Goal: Information Seeking & Learning: Learn about a topic

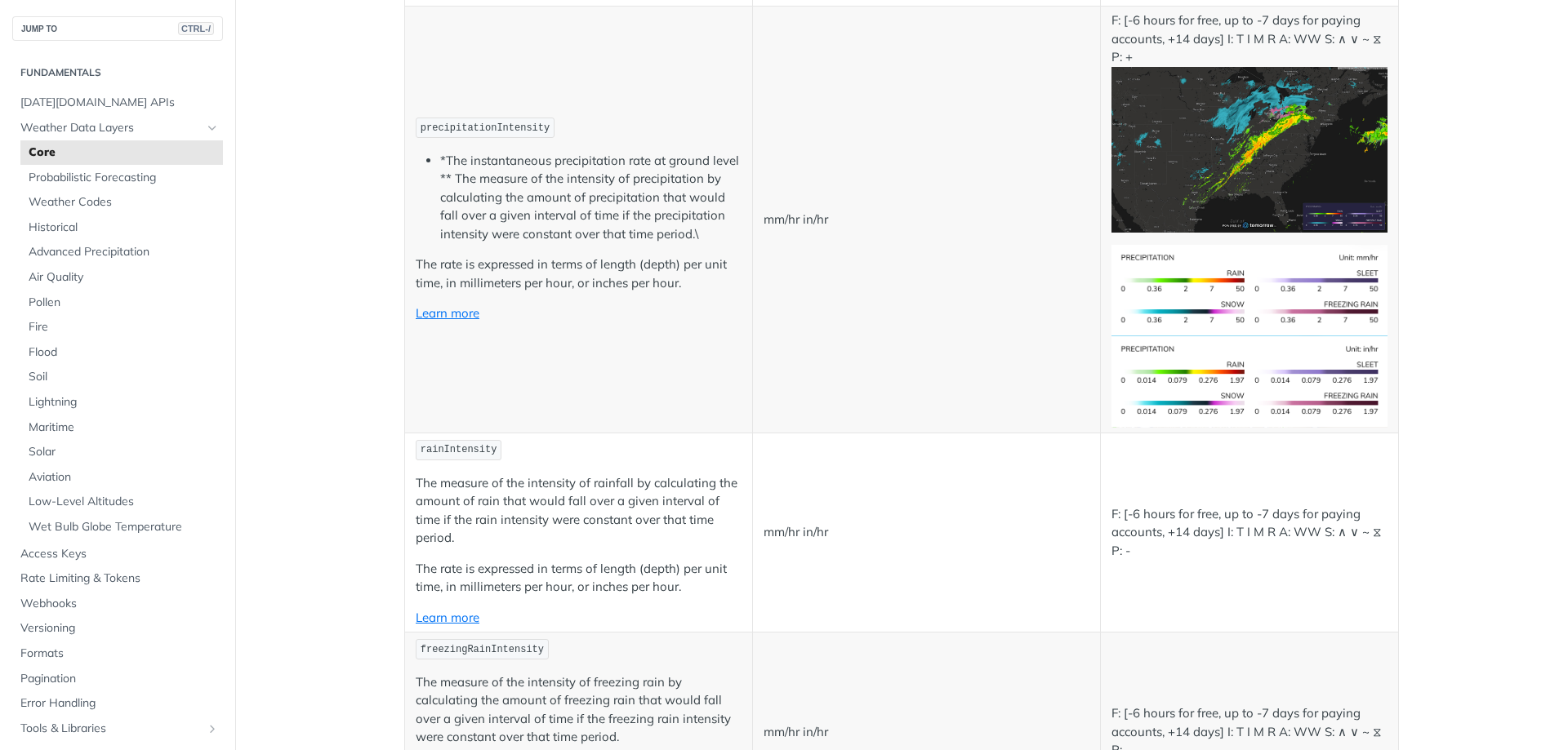
scroll to position [2939, 0]
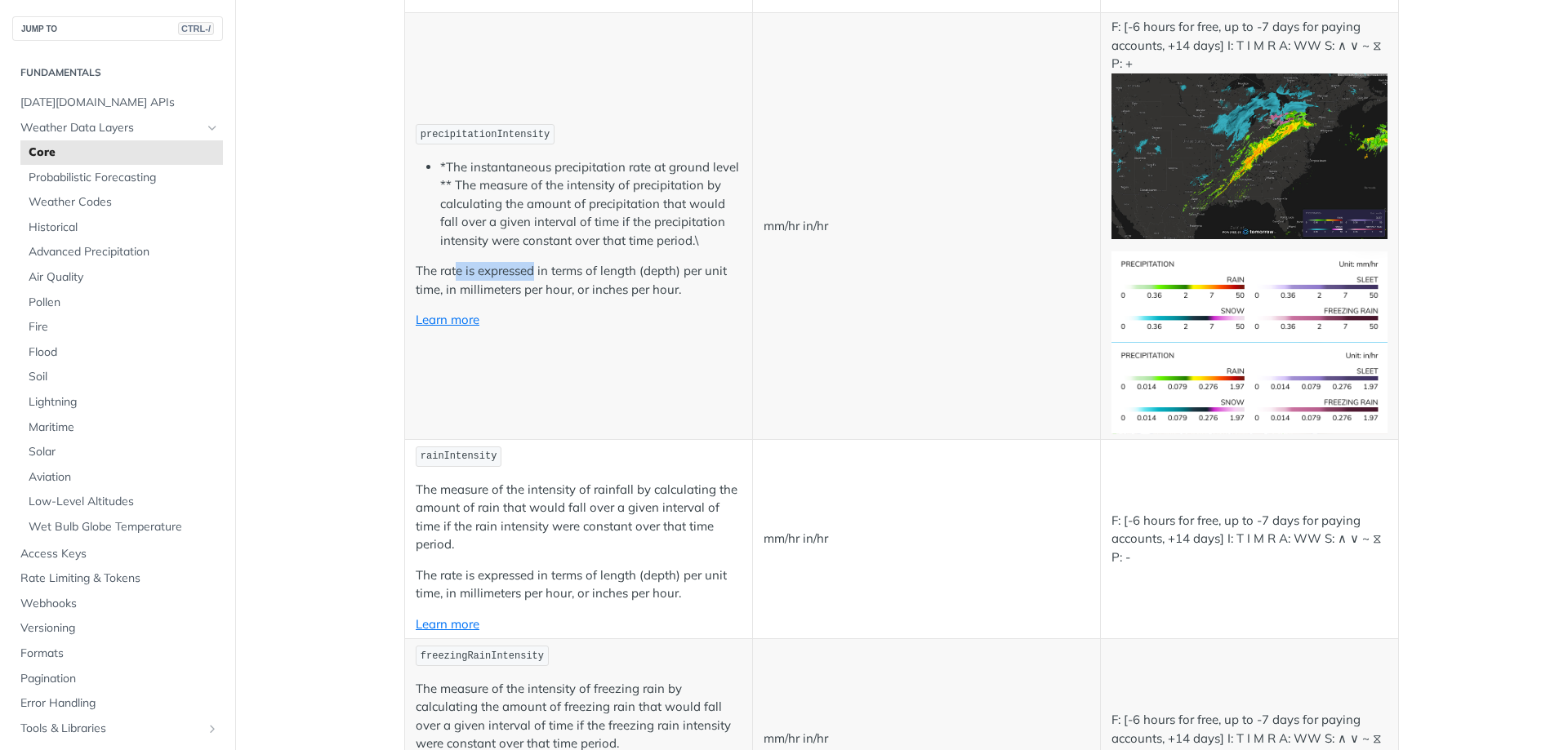
drag, startPoint x: 474, startPoint y: 268, endPoint x: 549, endPoint y: 272, distance: 75.1
click at [536, 272] on p "The rate is expressed in terms of length (depth) per unit time, in millimeters …" at bounding box center [578, 280] width 326 height 36
click at [569, 271] on p "The rate is expressed in terms of length (depth) per unit time, in millimeters …" at bounding box center [578, 280] width 326 height 36
drag, startPoint x: 509, startPoint y: 289, endPoint x: 620, endPoint y: 293, distance: 111.1
click at [585, 289] on p "The rate is expressed in terms of length (depth) per unit time, in millimeters …" at bounding box center [578, 280] width 326 height 36
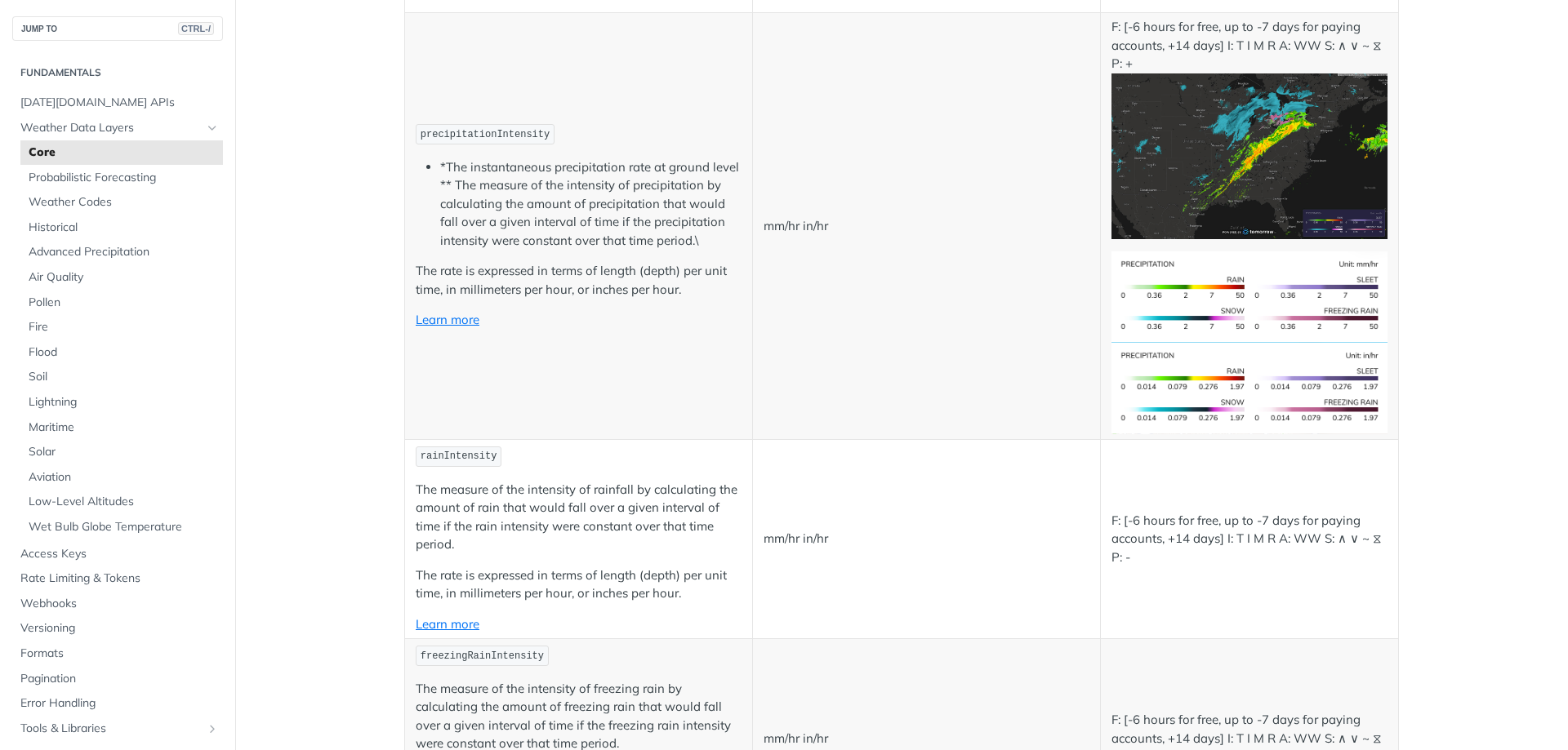
click at [621, 293] on p "The rate is expressed in terms of length (depth) per unit time, in millimeters …" at bounding box center [578, 280] width 326 height 36
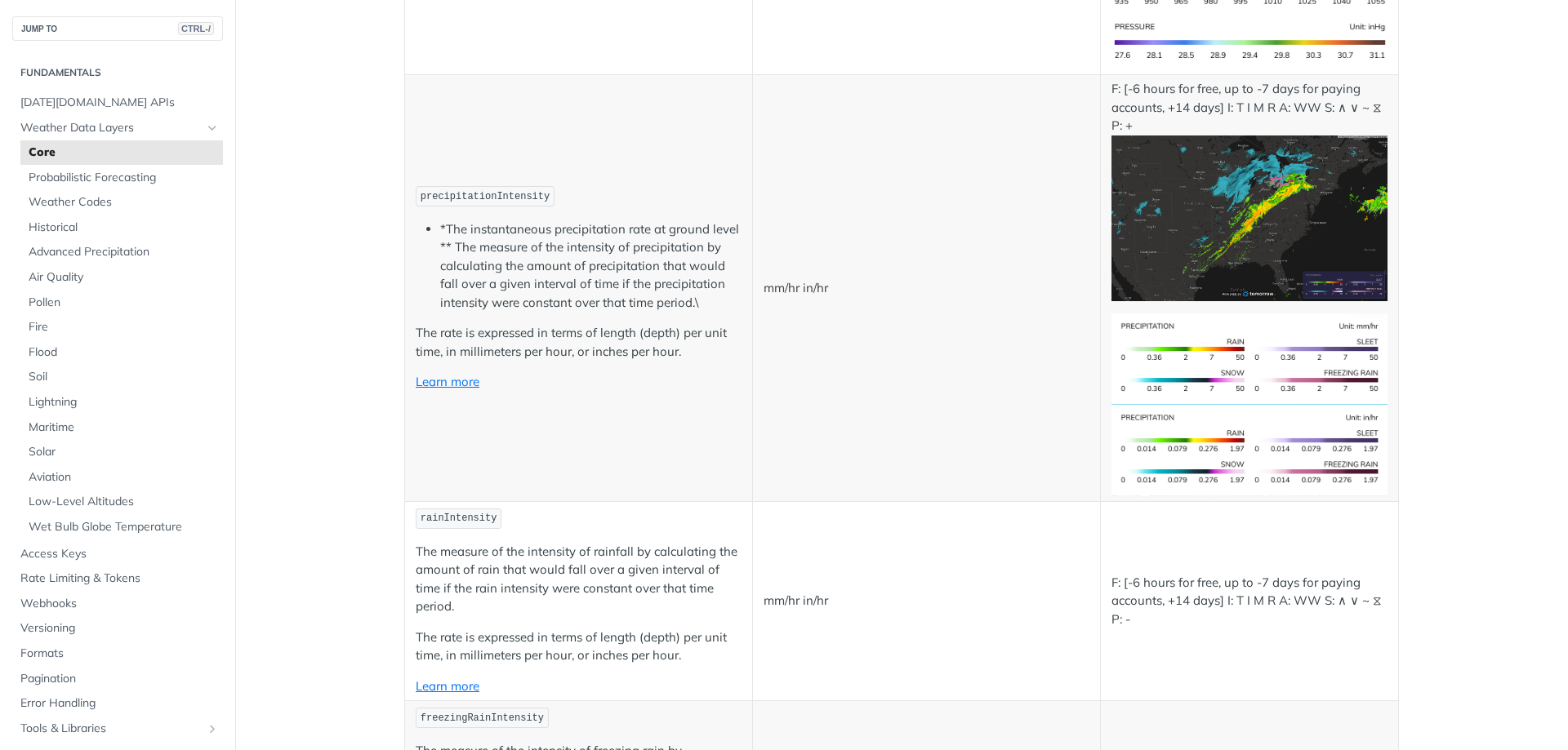
scroll to position [2775, 0]
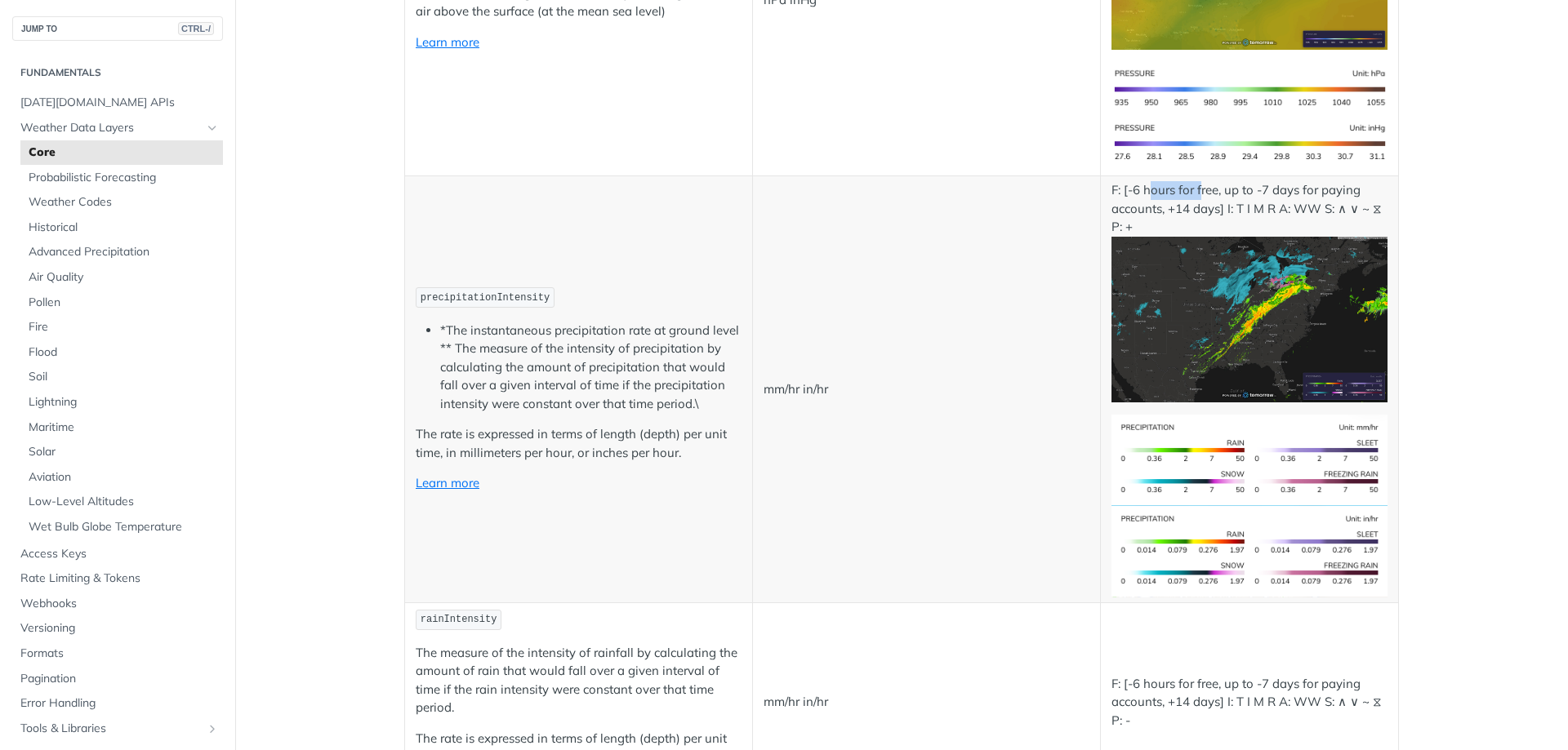
drag, startPoint x: 1145, startPoint y: 191, endPoint x: 1240, endPoint y: 188, distance: 95.0
click at [1216, 188] on p "F: [-6 hours for free, up to -7 days for paying accounts, +14 days] I: T I M R …" at bounding box center [1249, 291] width 276 height 221
drag, startPoint x: 1286, startPoint y: 187, endPoint x: 1321, endPoint y: 187, distance: 35.0
click at [1317, 187] on p "F: [-6 hours for free, up to -7 days for paying accounts, +14 days] I: T I M R …" at bounding box center [1249, 291] width 276 height 221
click at [1344, 186] on p "F: [-6 hours for free, up to -7 days for paying accounts, +14 days] I: T I M R …" at bounding box center [1249, 291] width 276 height 221
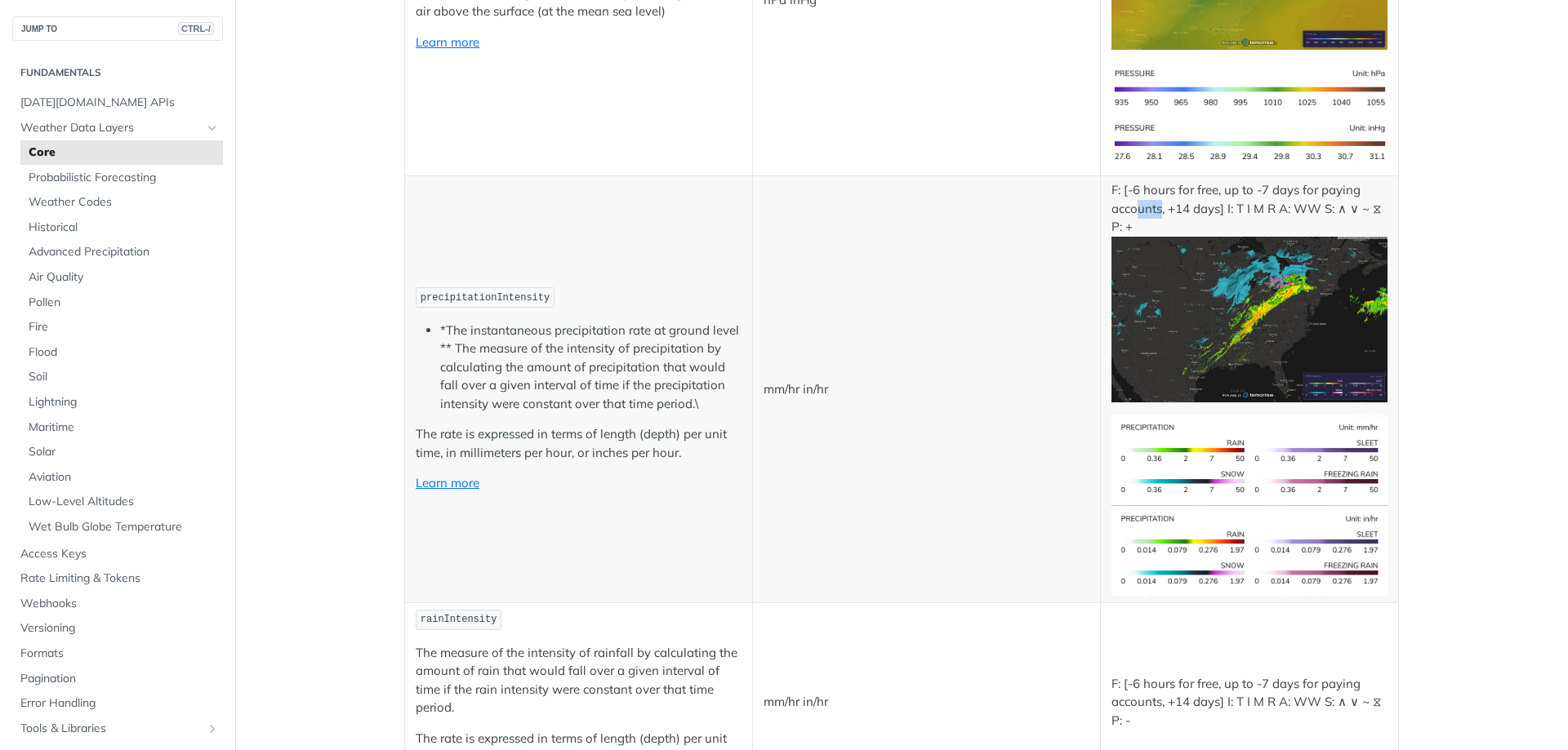
drag, startPoint x: 1128, startPoint y: 211, endPoint x: 1159, endPoint y: 213, distance: 31.1
click at [1159, 213] on p "F: [-6 hours for free, up to -7 days for paying accounts, +14 days] I: T I M R …" at bounding box center [1249, 291] width 276 height 221
click at [1219, 212] on p "F: [-6 hours for free, up to -7 days for paying accounts, +14 days] I: T I M R …" at bounding box center [1249, 291] width 276 height 221
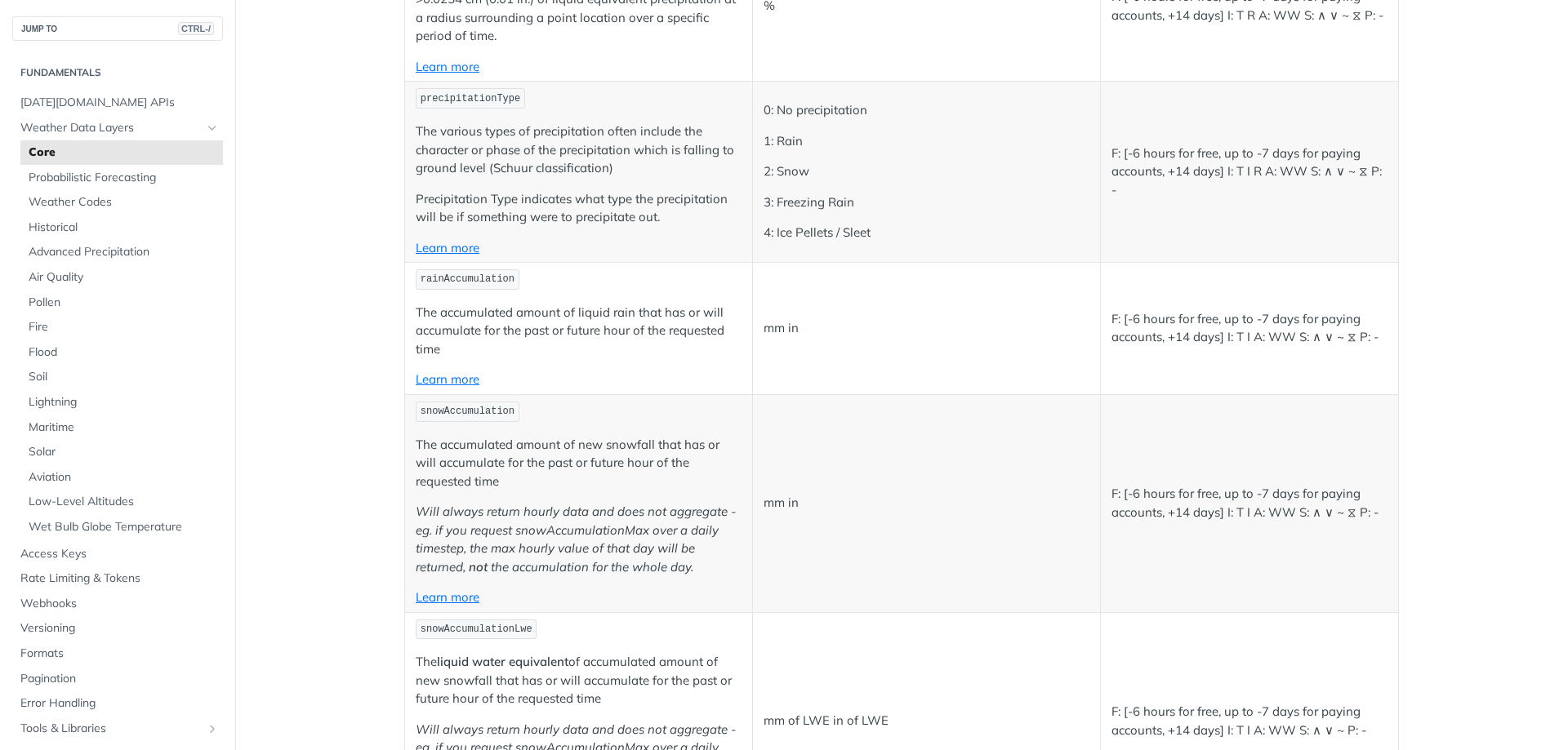
scroll to position [4000, 0]
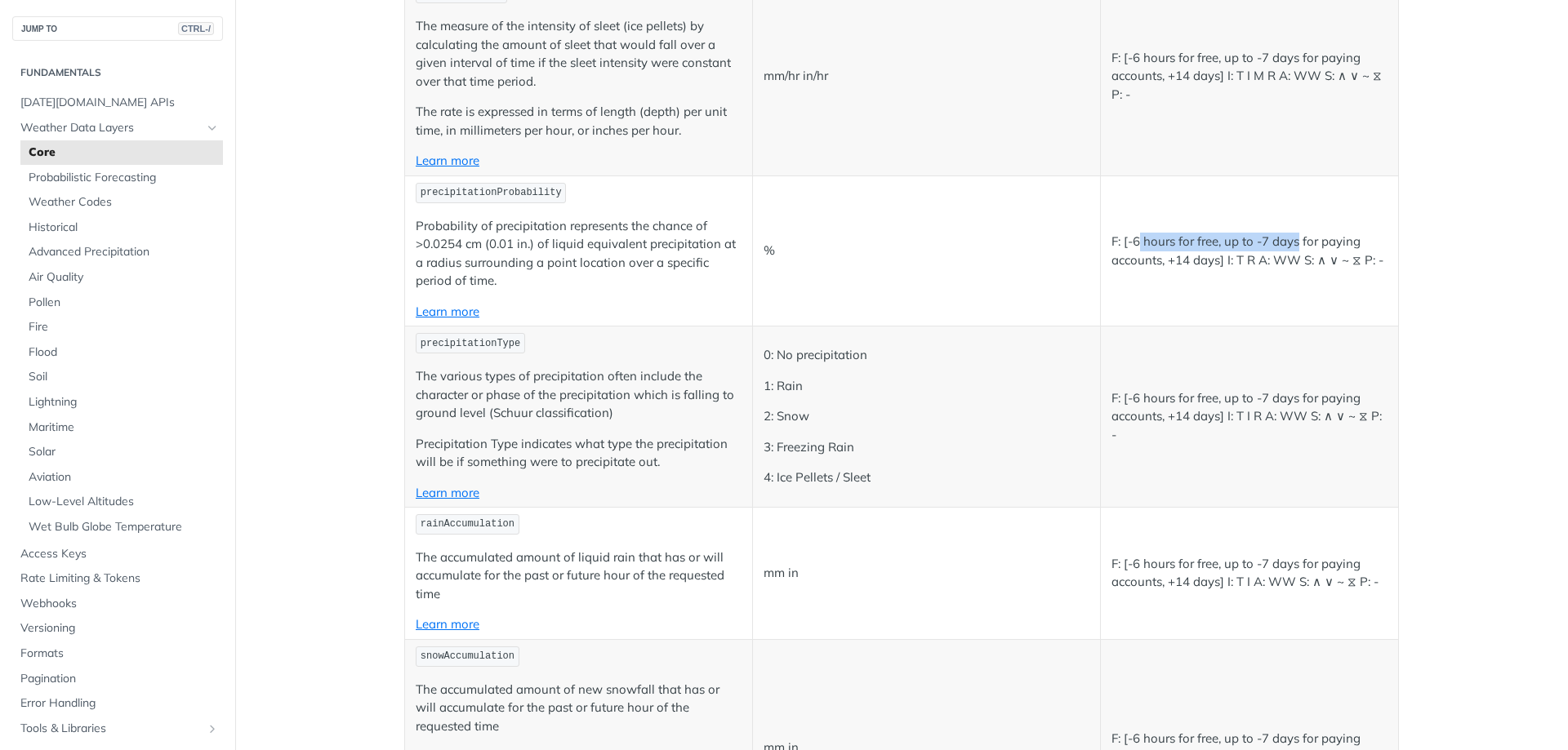
click at [1311, 246] on p "F: [-6 hours for free, up to -7 days for paying accounts, +14 days] I: T R A: W…" at bounding box center [1249, 251] width 276 height 36
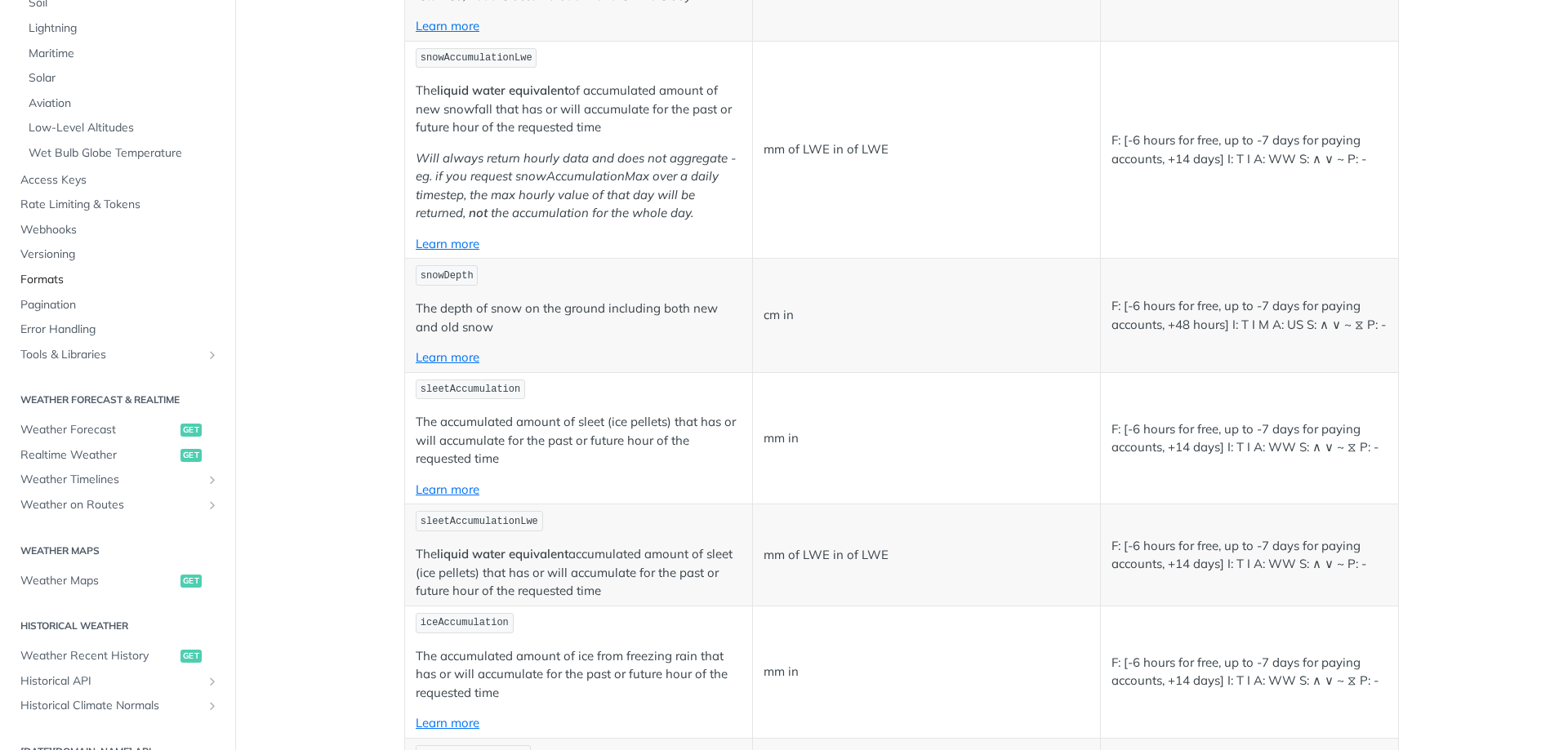
scroll to position [408, 0]
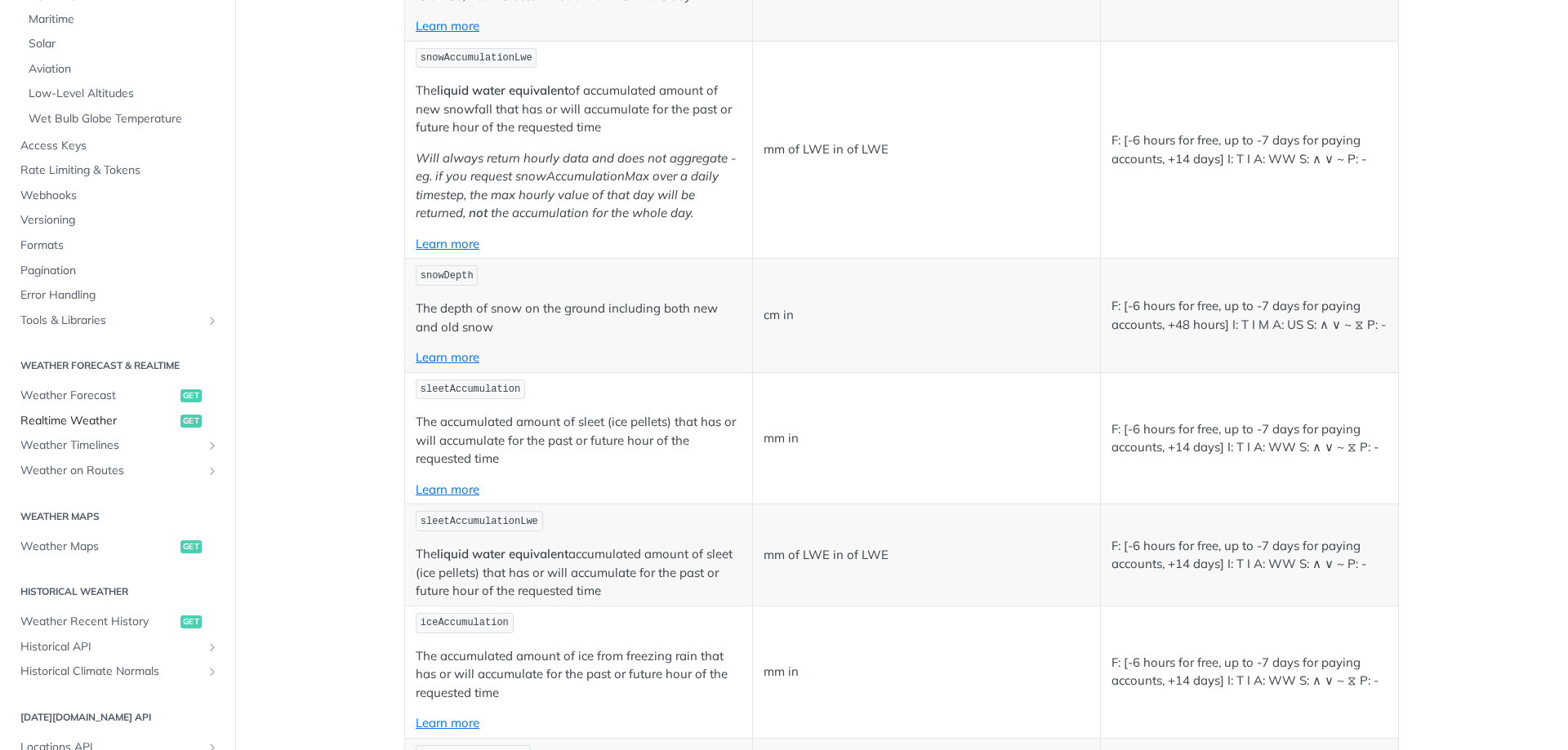
click at [105, 422] on span "Realtime Weather" at bounding box center [97, 420] width 156 height 16
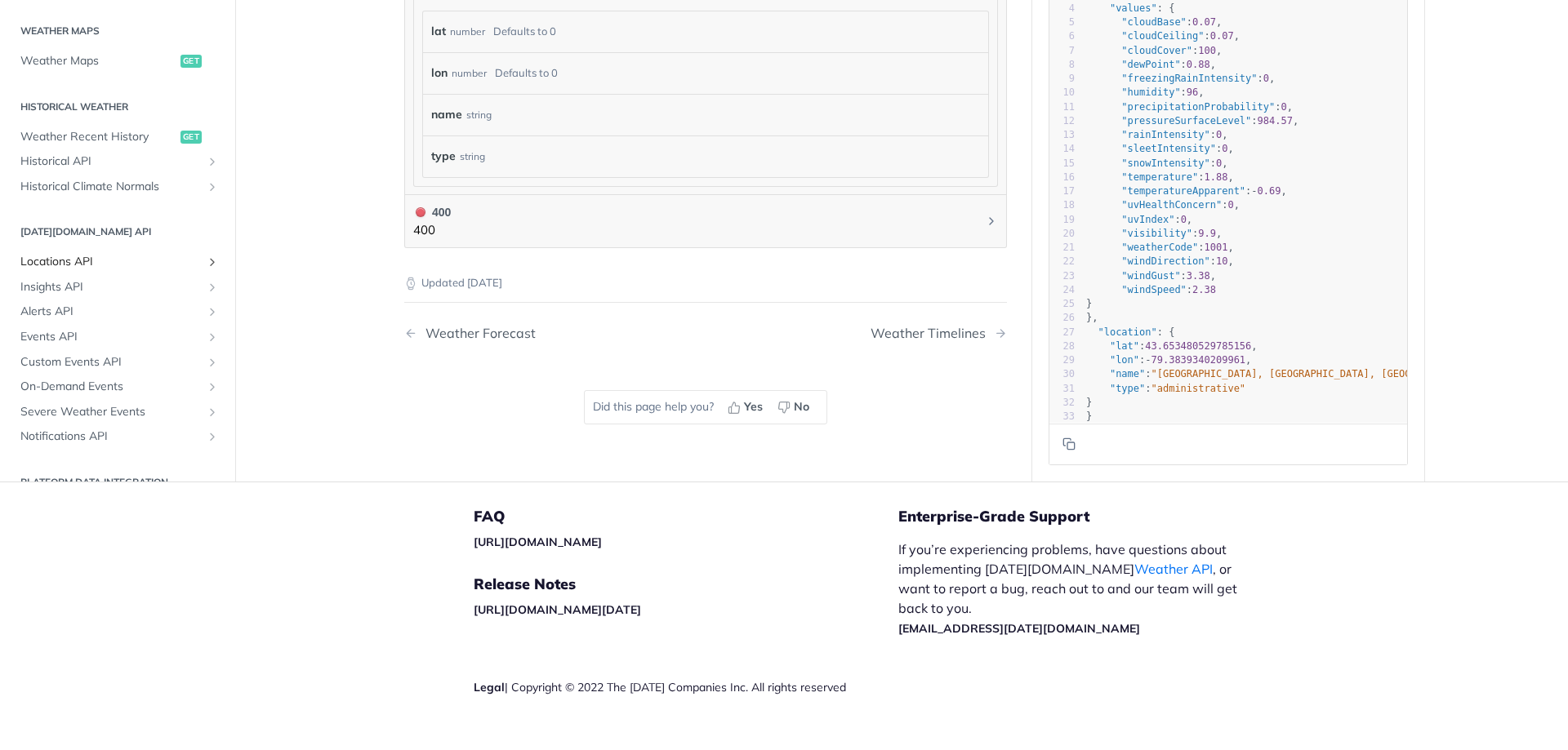
scroll to position [251, 0]
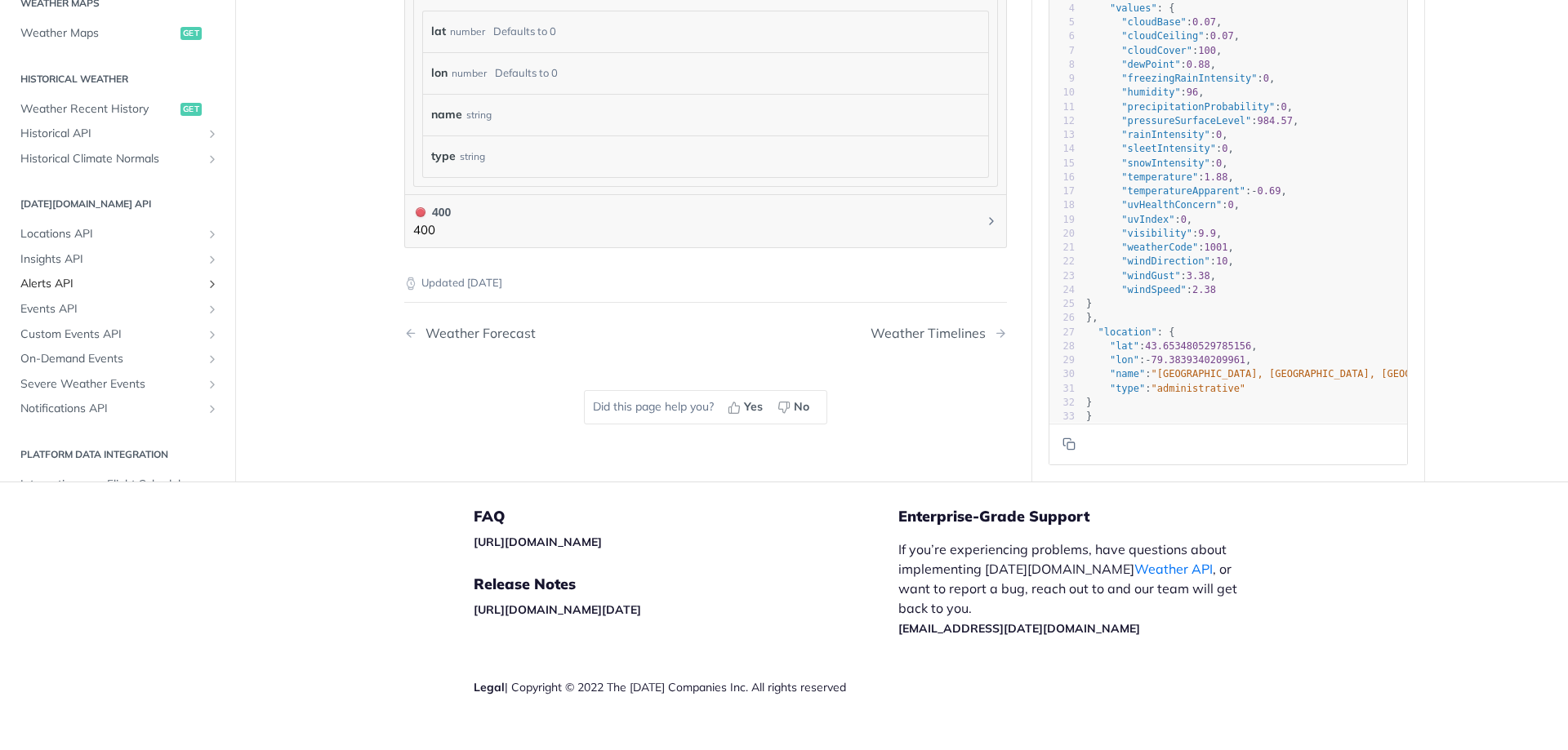
click at [70, 280] on span "Alerts API" at bounding box center [111, 284] width 182 height 16
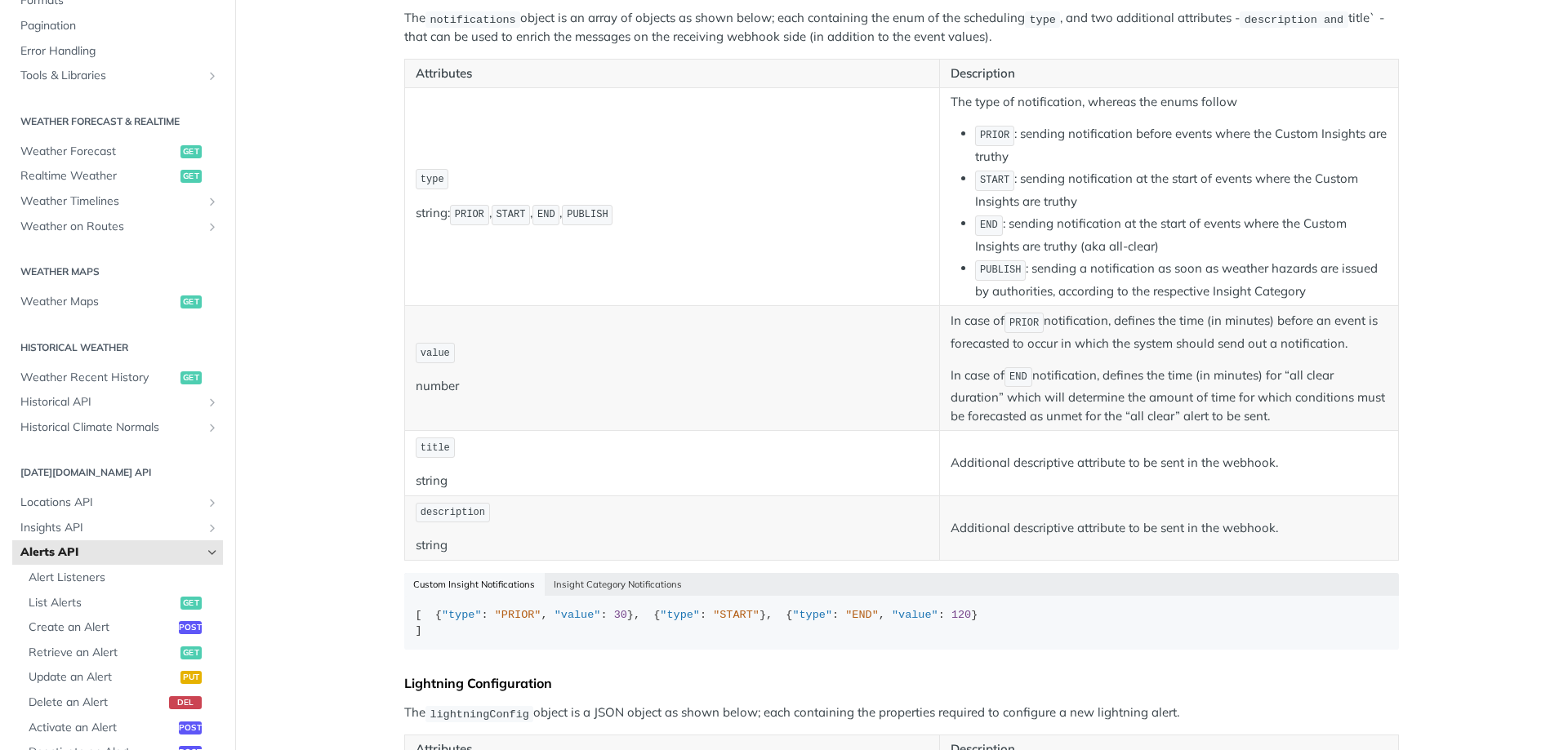
scroll to position [327, 0]
click at [582, 214] on span "PUBLISH" at bounding box center [587, 213] width 41 height 11
drag, startPoint x: 1133, startPoint y: 130, endPoint x: 1218, endPoint y: 132, distance: 85.0
click at [1218, 132] on li "PRIOR : sending notification before events where the Custom Insights are truthy" at bounding box center [1181, 143] width 413 height 42
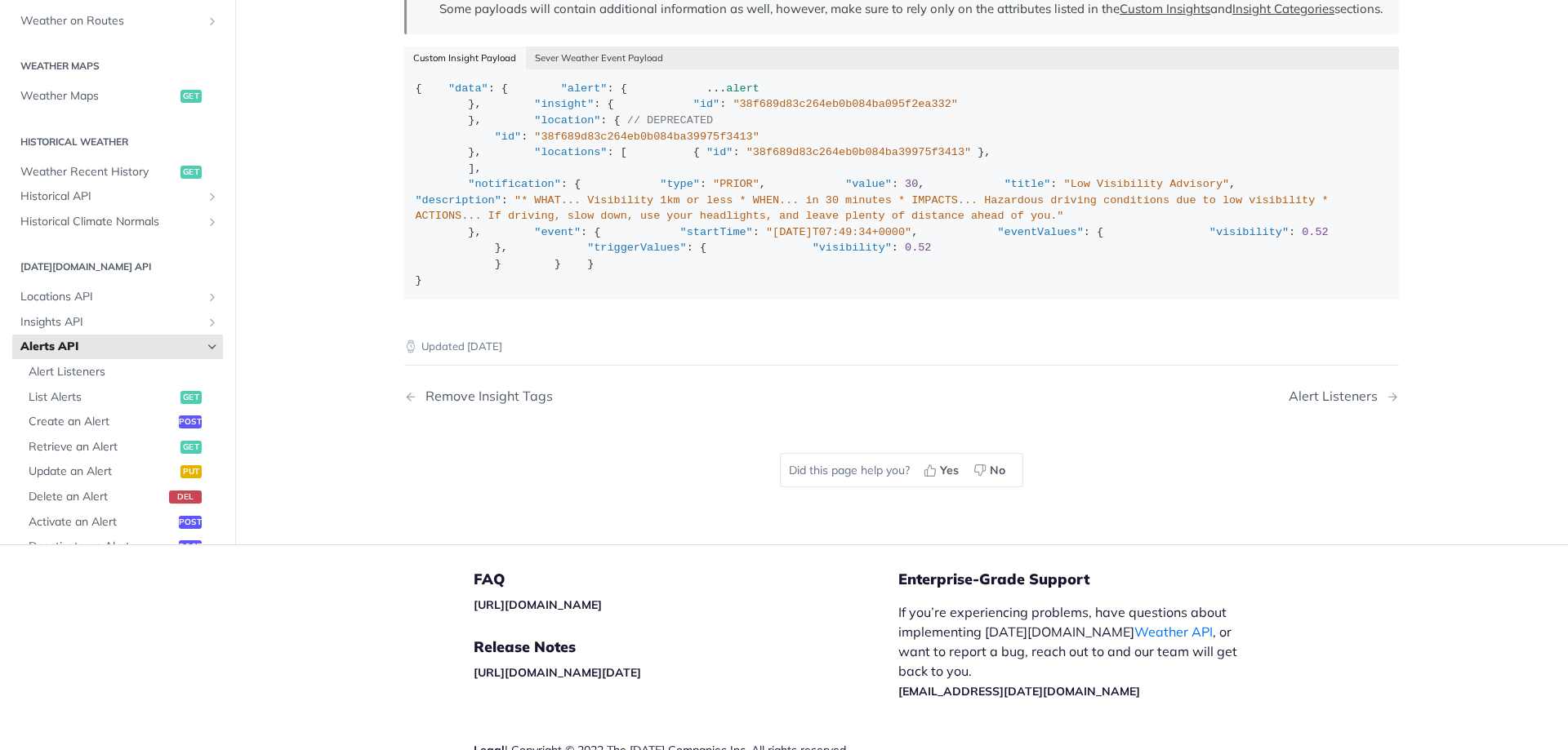
scroll to position [2694, 0]
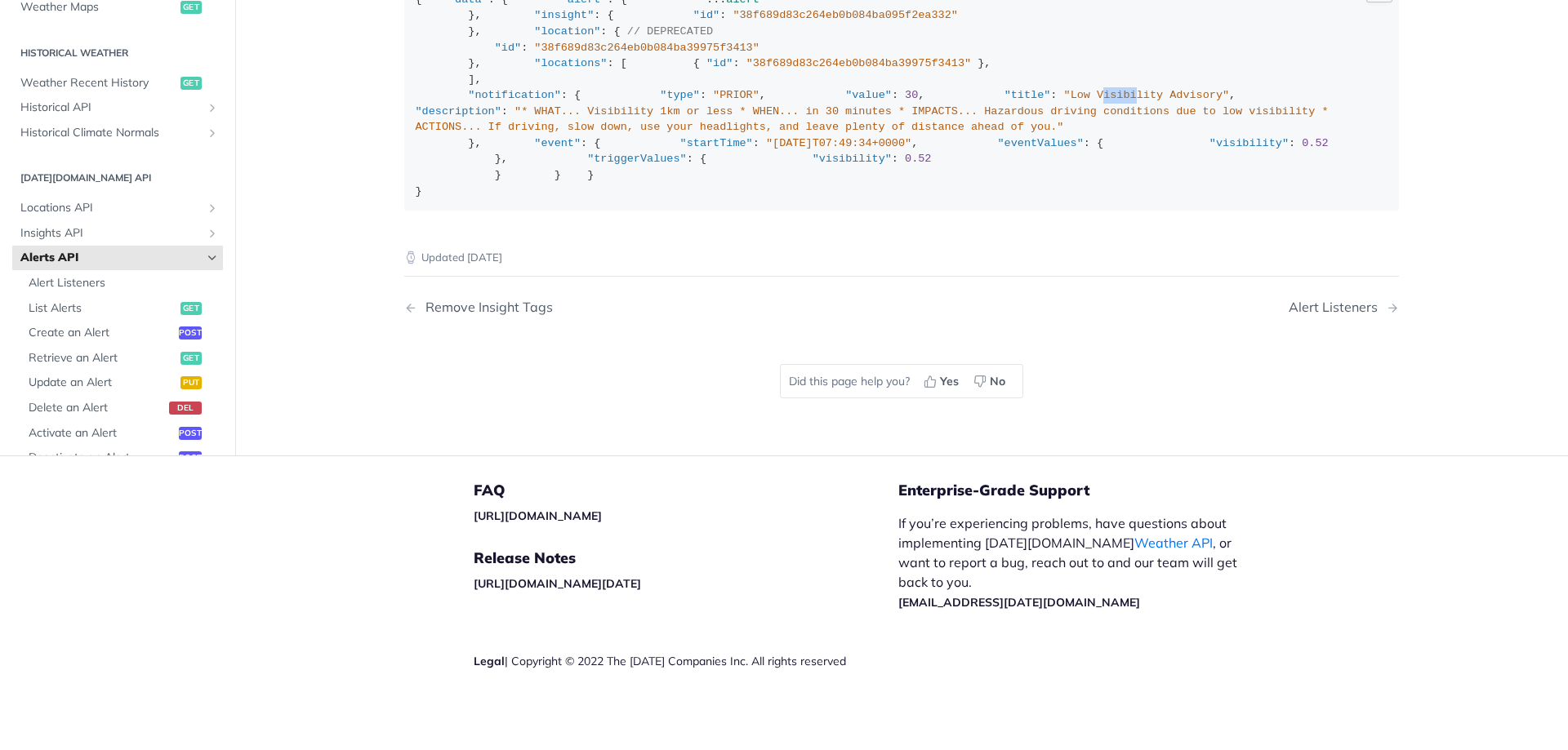
drag, startPoint x: 575, startPoint y: 299, endPoint x: 677, endPoint y: 303, distance: 102.1
click at [1063, 101] on span ""Low Visibility Advisory"" at bounding box center [1146, 95] width 165 height 12
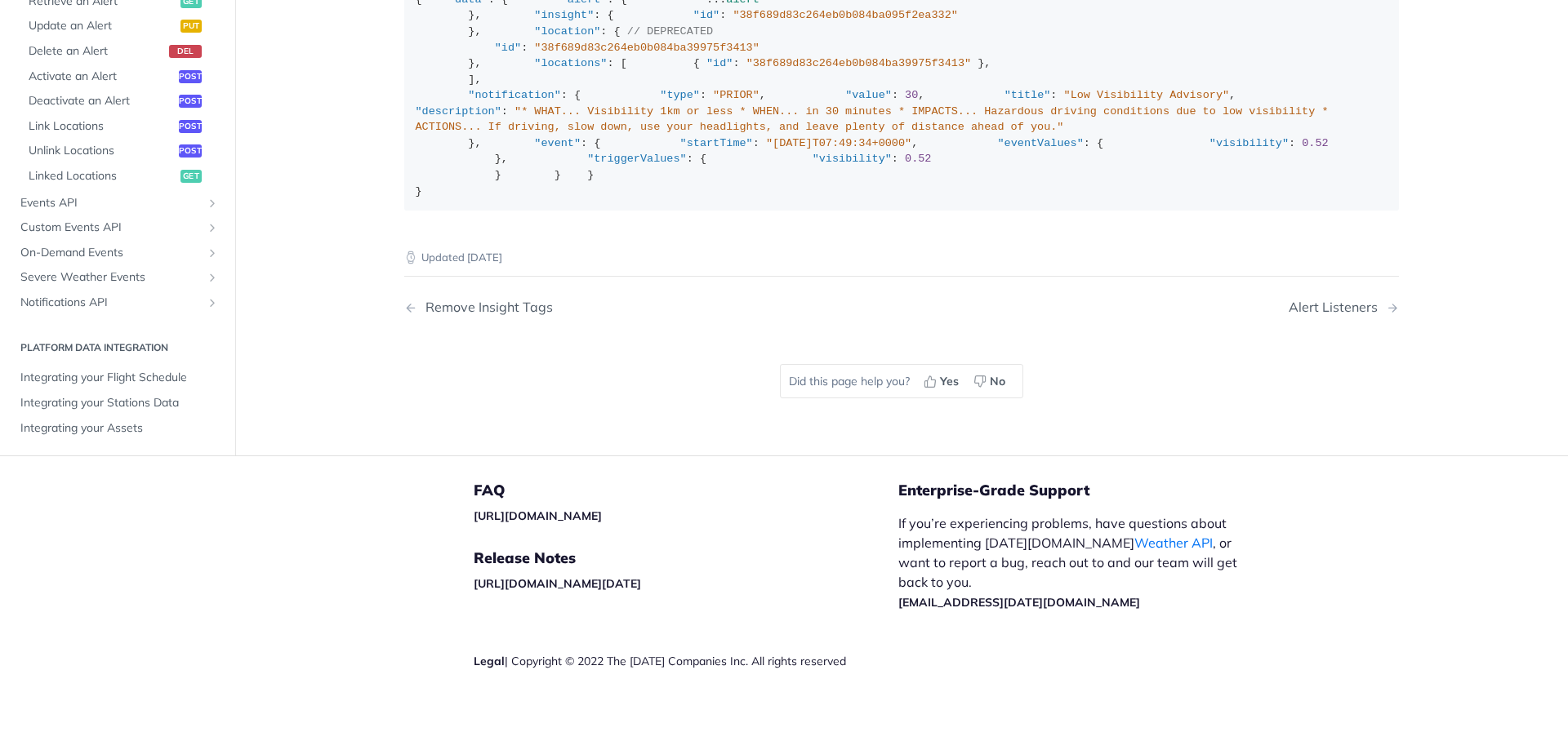
scroll to position [611, 0]
click at [94, 299] on span "Notifications API" at bounding box center [111, 300] width 182 height 16
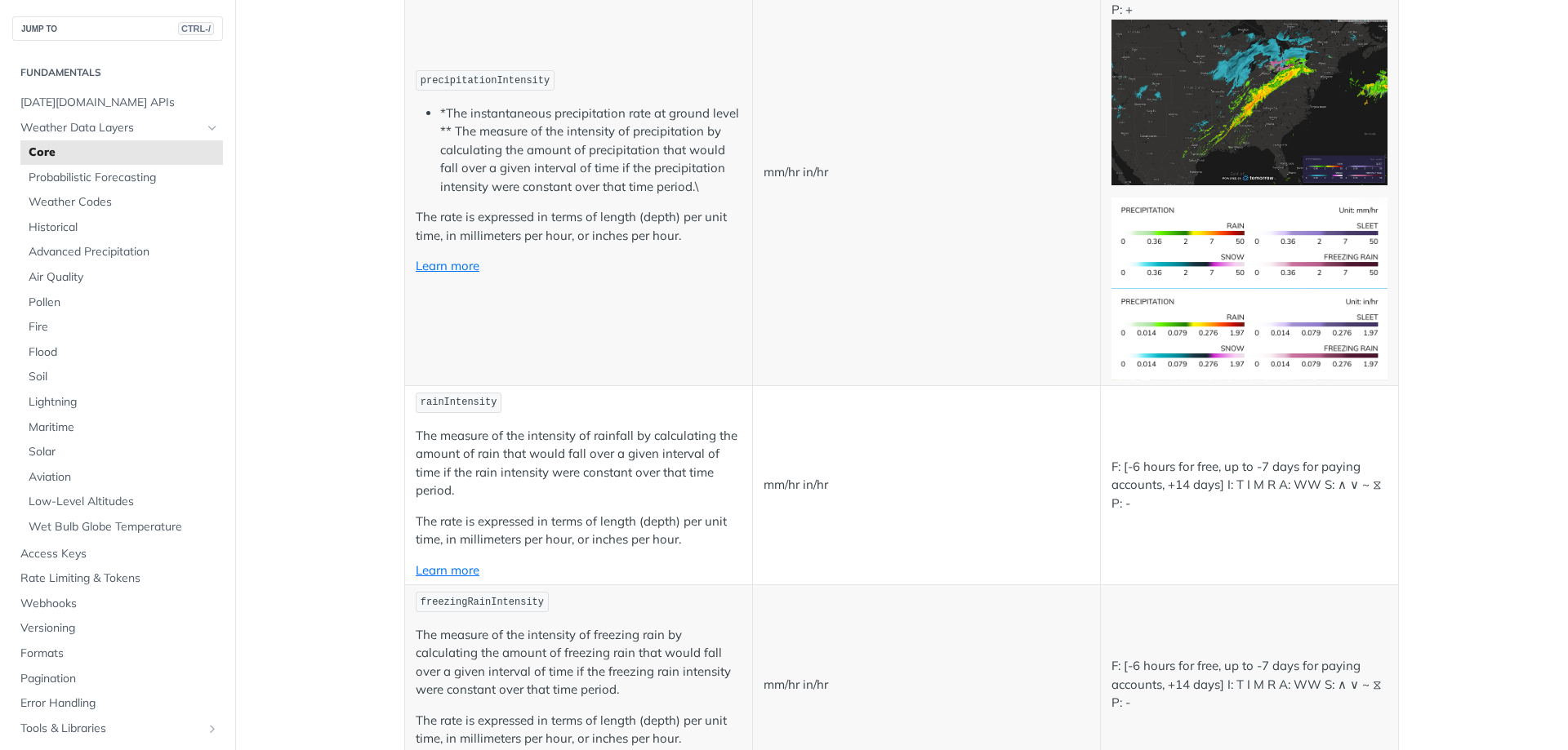
scroll to position [3021, 0]
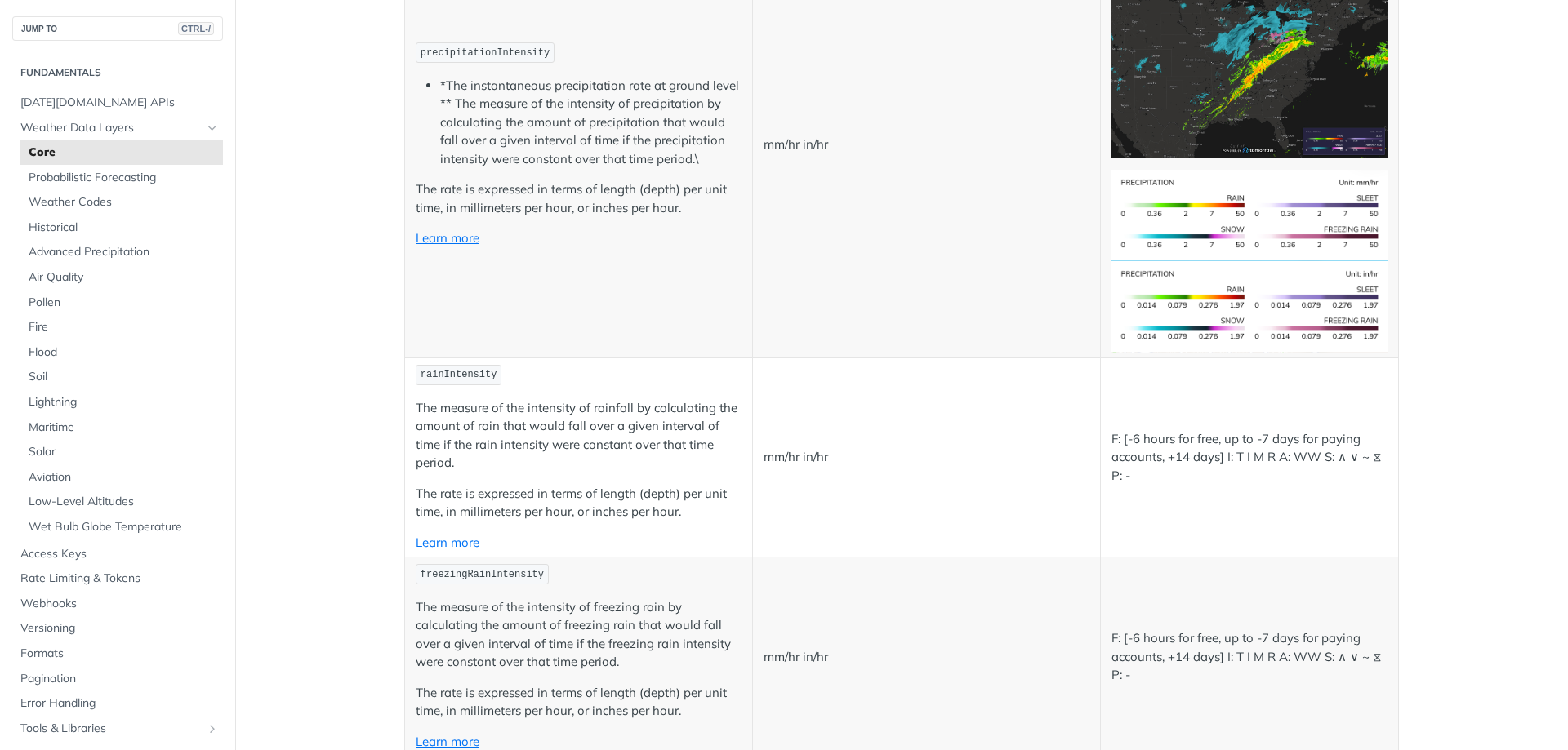
drag, startPoint x: 538, startPoint y: 102, endPoint x: 610, endPoint y: 110, distance: 72.4
click at [587, 107] on li "*The instantaneous precipitation rate at ground level ** The measure of the int…" at bounding box center [591, 122] width 301 height 93
click at [649, 113] on li "*The instantaneous precipitation rate at ground level ** The measure of the int…" at bounding box center [591, 122] width 301 height 93
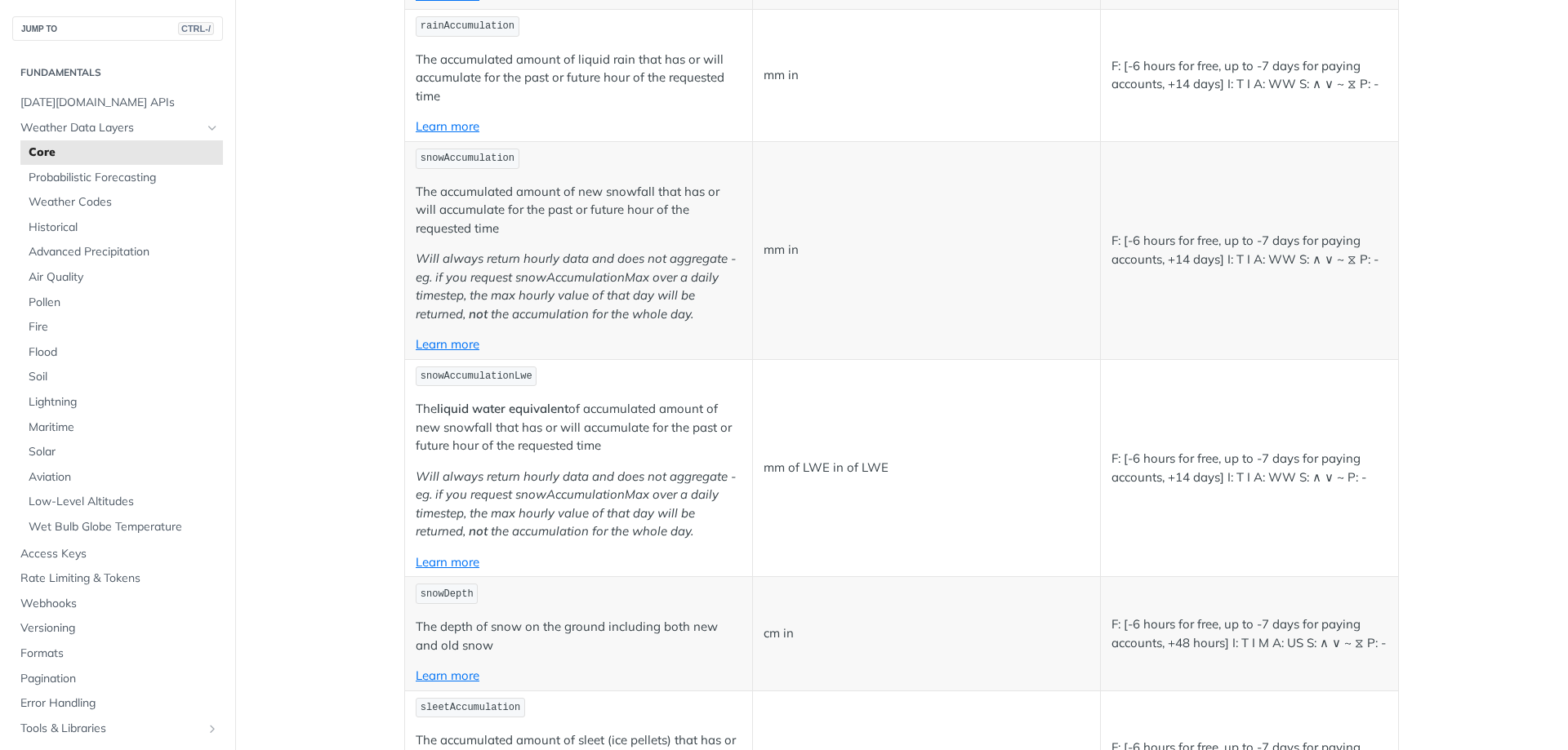
scroll to position [4490, 0]
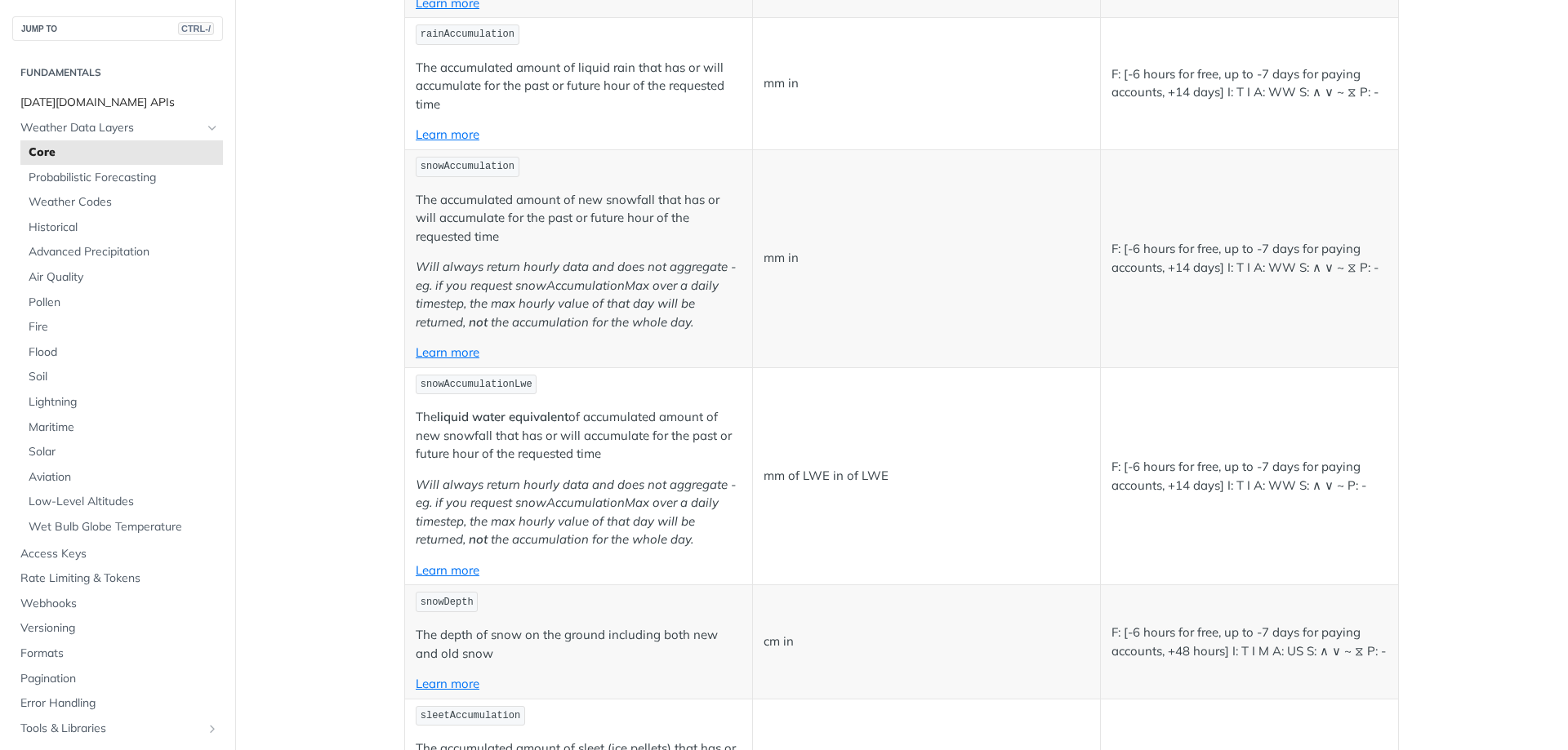
click at [106, 104] on span "[DATE][DOMAIN_NAME] APIs" at bounding box center [119, 102] width 199 height 16
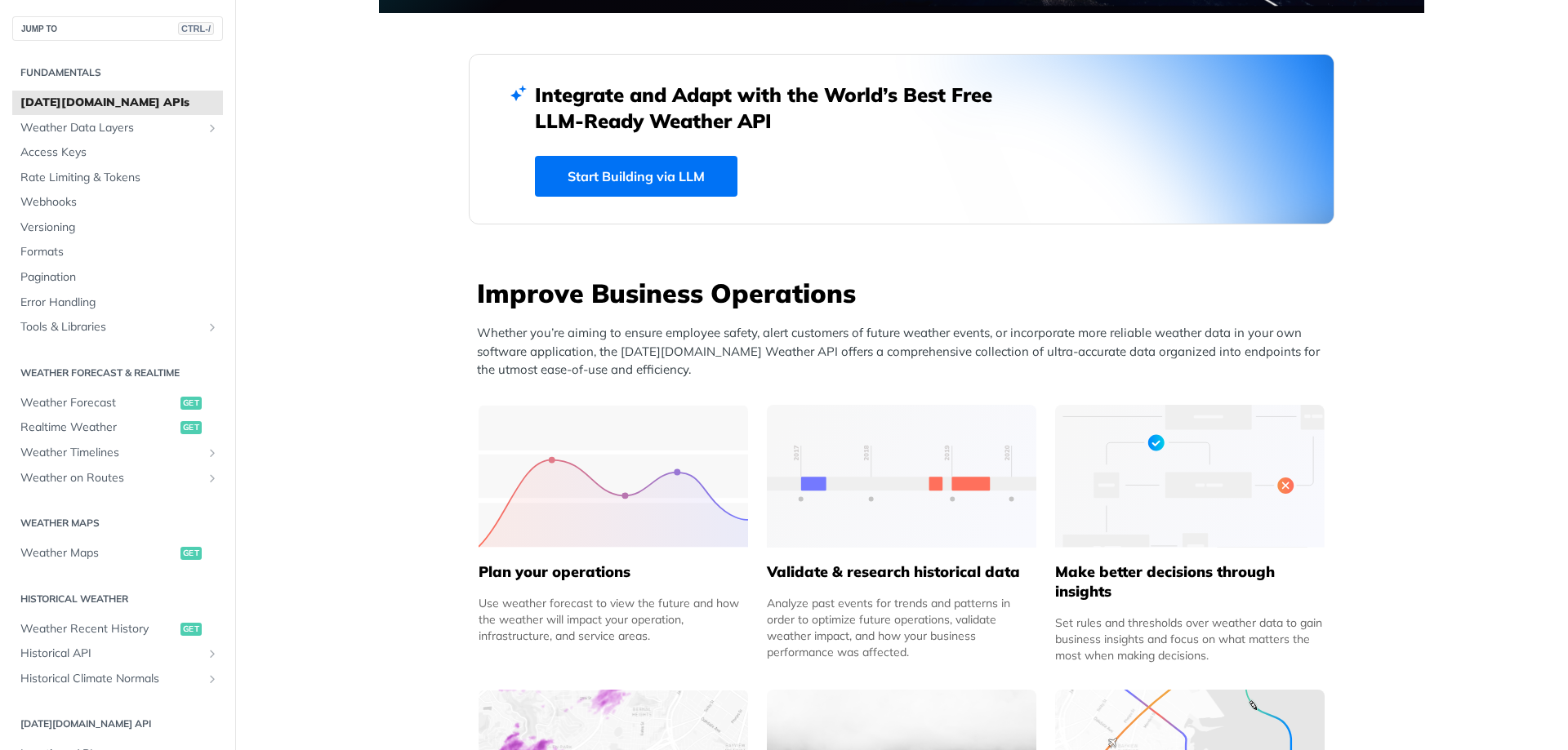
scroll to position [327, 0]
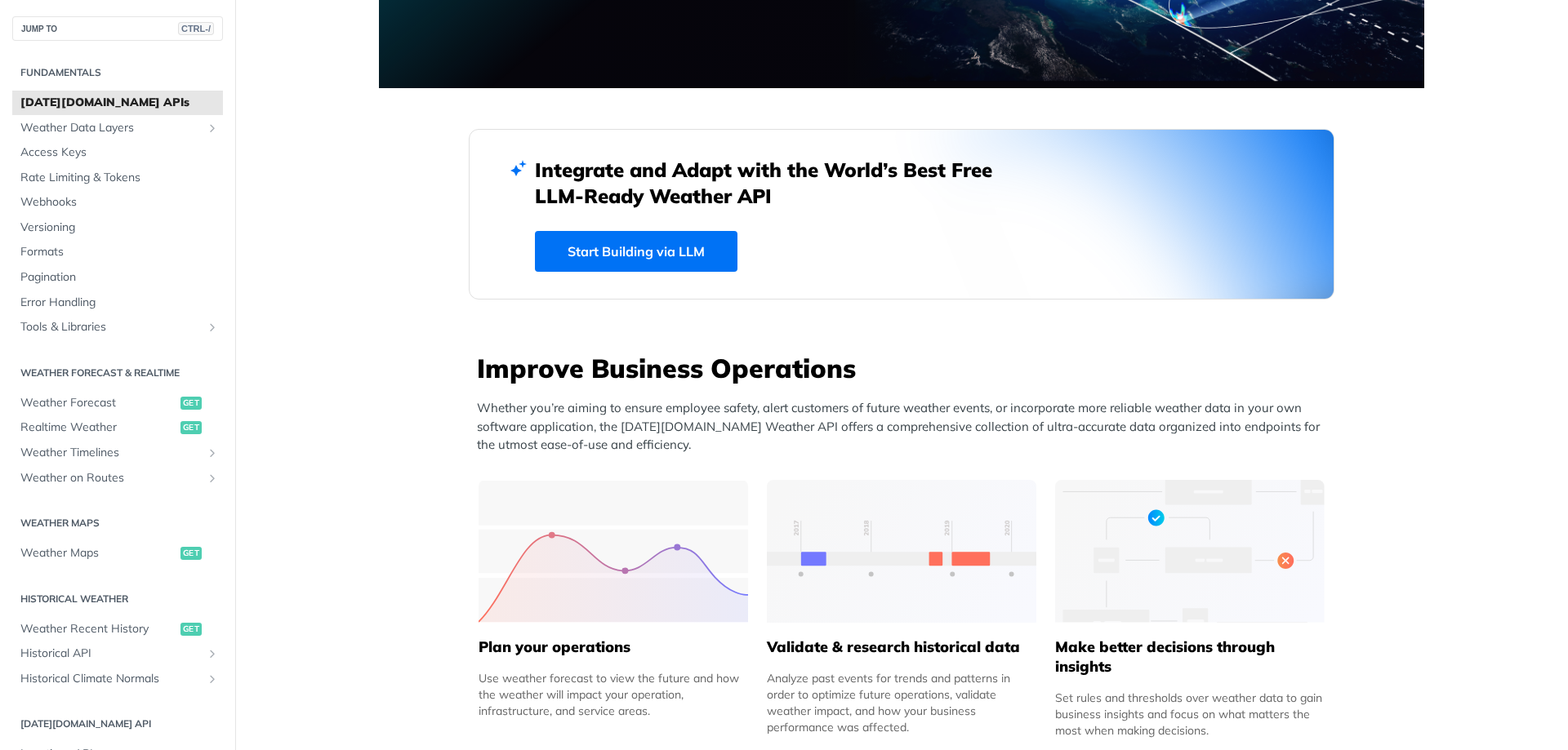
click at [654, 246] on link "Start Building via LLM" at bounding box center [636, 251] width 203 height 41
